Goal: Task Accomplishment & Management: Complete application form

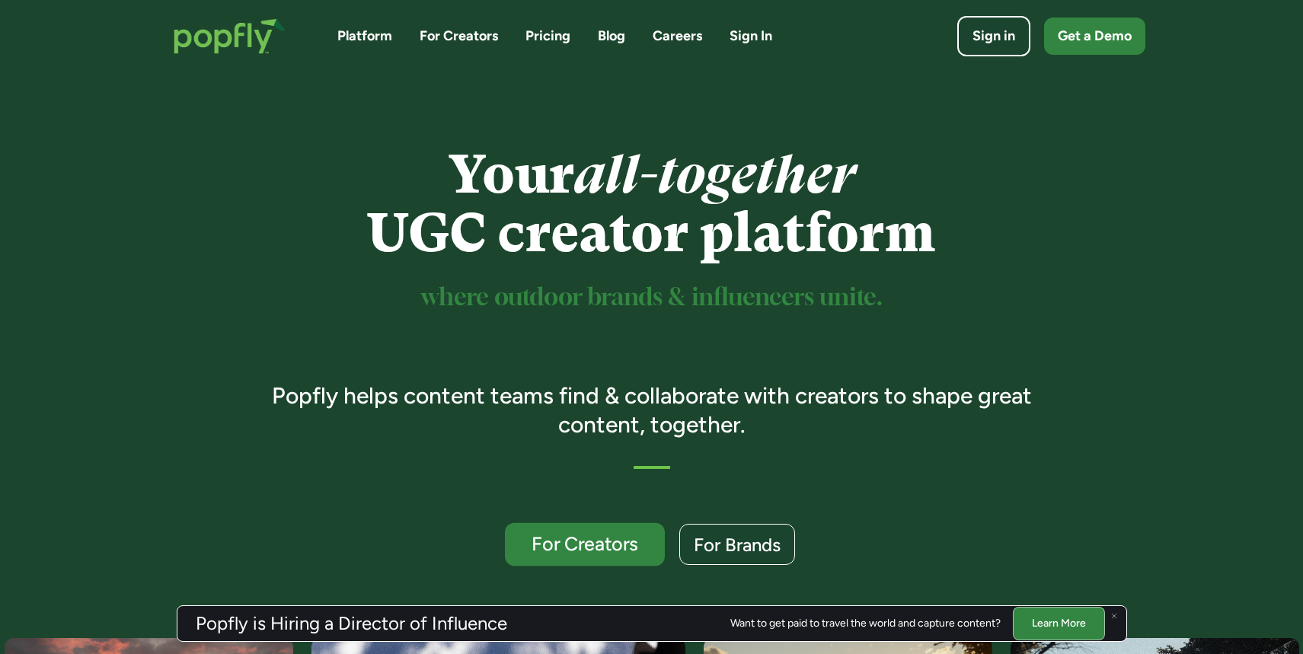
click at [603, 537] on div "For Creators" at bounding box center [583, 544] width 131 height 20
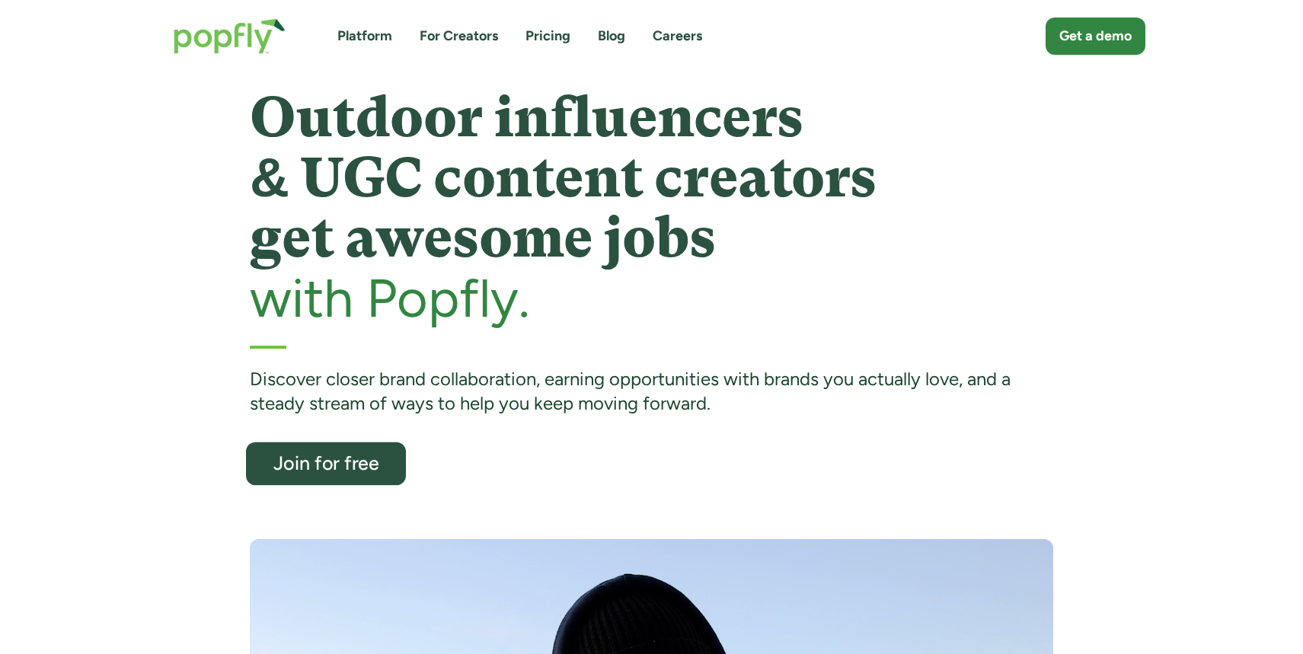
click at [281, 463] on div "Join for free" at bounding box center [325, 464] width 131 height 20
